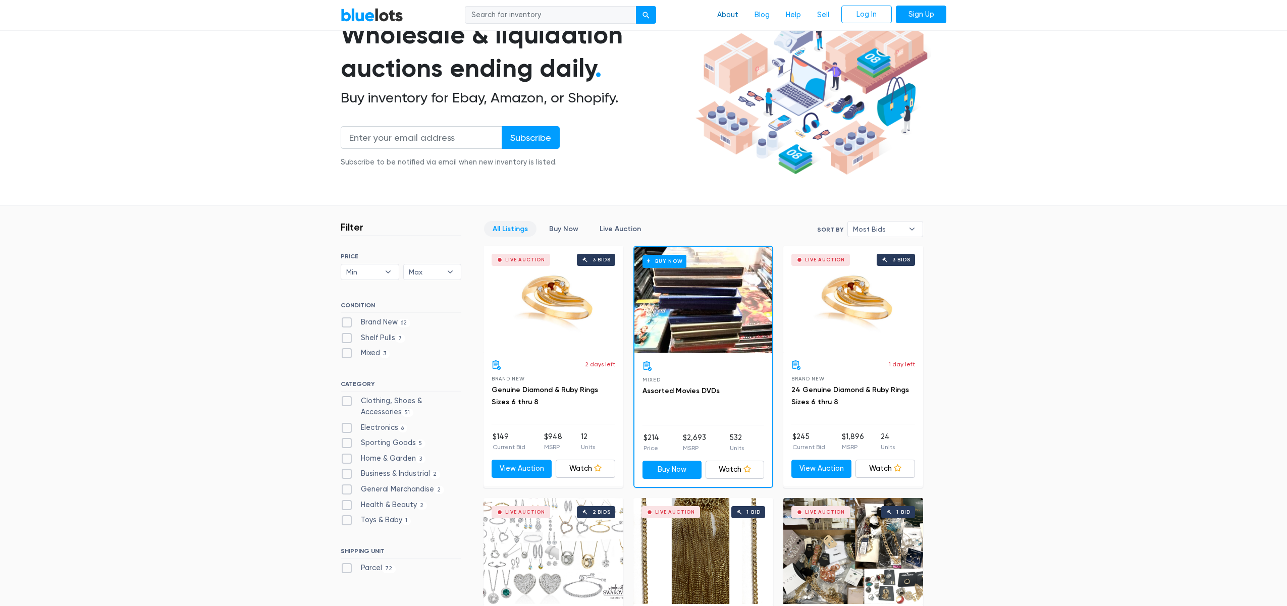
scroll to position [83, 0]
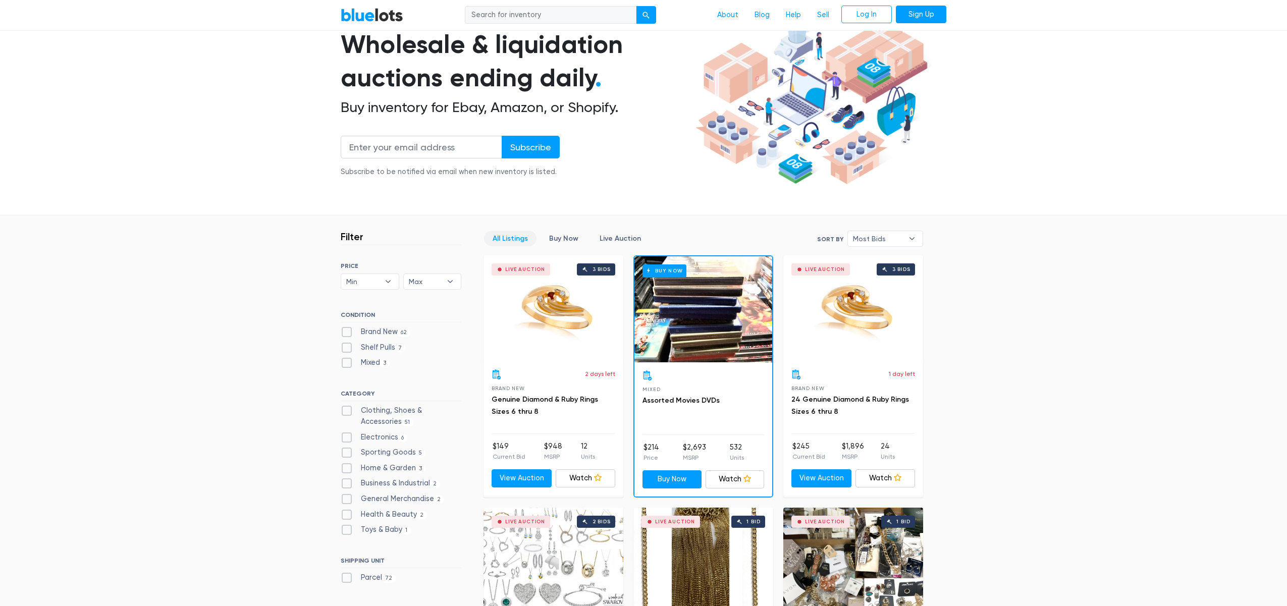
click at [569, 14] on input "search" at bounding box center [551, 15] width 172 height 18
type input "faucets"
click at [646, 15] on button "submit" at bounding box center [646, 15] width 20 height 18
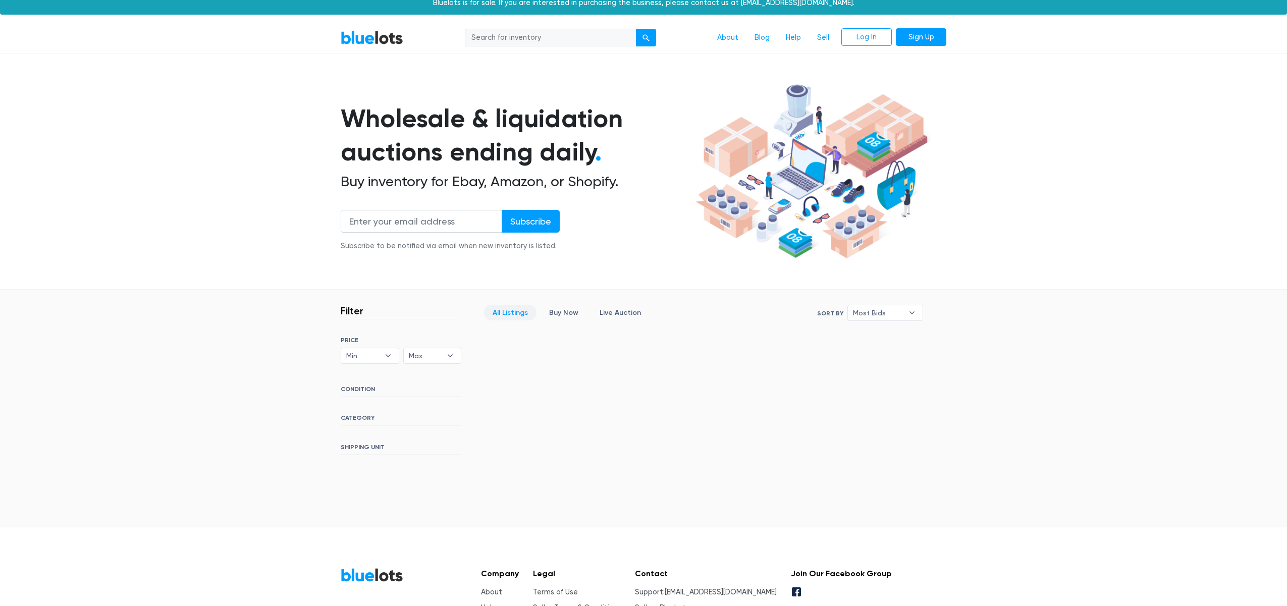
scroll to position [9, 0]
click at [546, 36] on input "search" at bounding box center [551, 38] width 172 height 18
type input "faucet"
click at [647, 36] on div "submit" at bounding box center [645, 37] width 7 height 7
